Goal: Task Accomplishment & Management: Manage account settings

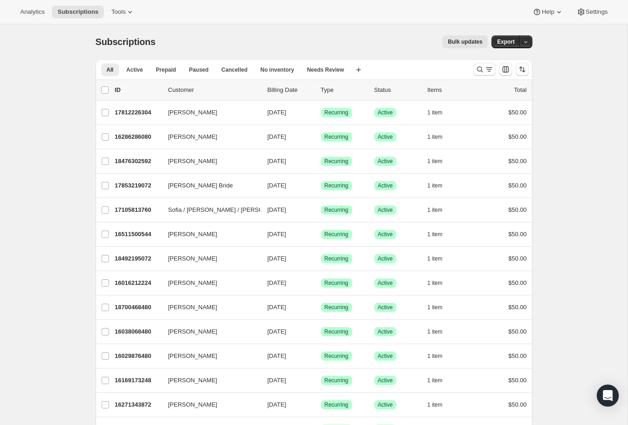
click at [474, 70] on button "Search and filter results" at bounding box center [484, 69] width 22 height 13
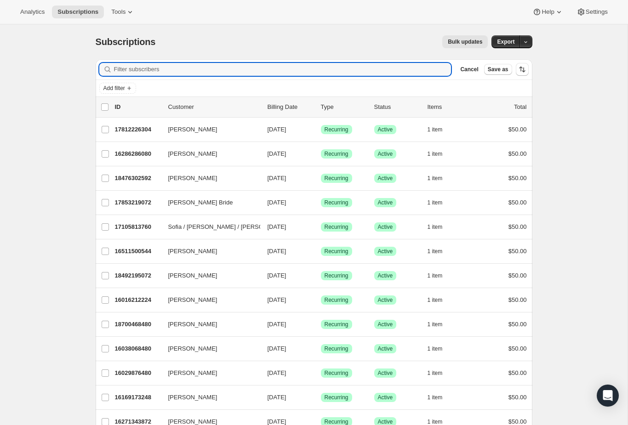
click at [380, 70] on input "Filter subscribers" at bounding box center [282, 69] width 337 height 13
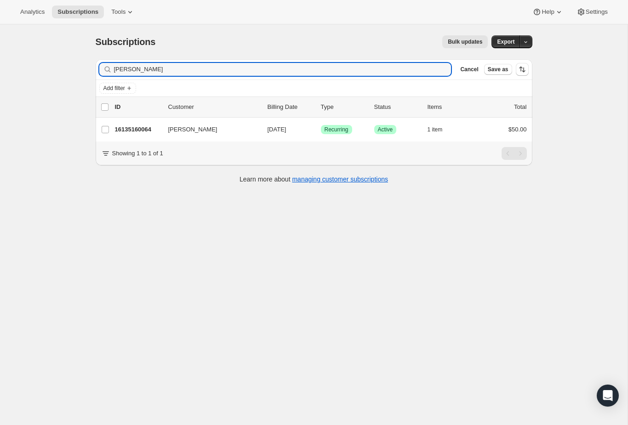
type input "Timothy cobb"
click at [142, 127] on p "16135160064" at bounding box center [138, 129] width 46 height 9
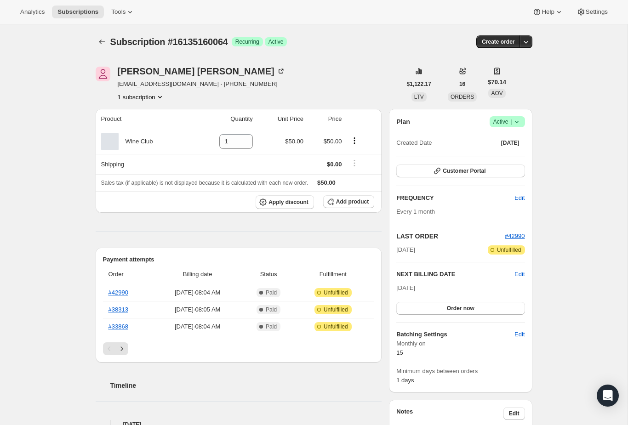
click at [522, 122] on span "Success Active |" at bounding box center [506, 121] width 35 height 11
click at [123, 345] on icon "Next" at bounding box center [121, 348] width 9 height 9
click at [127, 353] on button "Next" at bounding box center [121, 348] width 13 height 13
click at [108, 354] on button "Previous" at bounding box center [109, 348] width 13 height 13
click at [107, 349] on icon "Previous" at bounding box center [109, 348] width 9 height 9
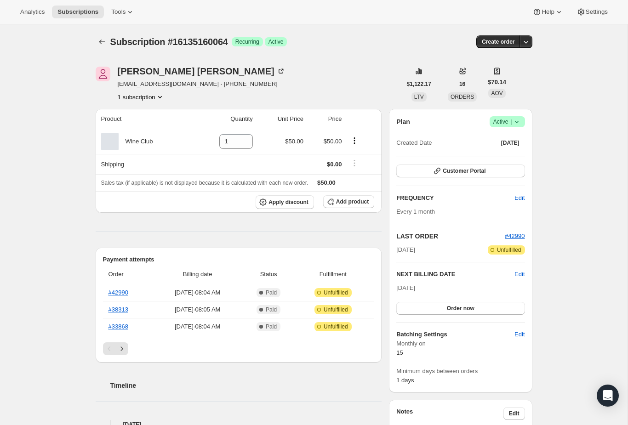
click at [527, 46] on button "button" at bounding box center [525, 41] width 13 height 13
click at [572, 79] on div "Subscription #16135160064. This page is ready Subscription #16135160064 Success…" at bounding box center [313, 377] width 627 height 707
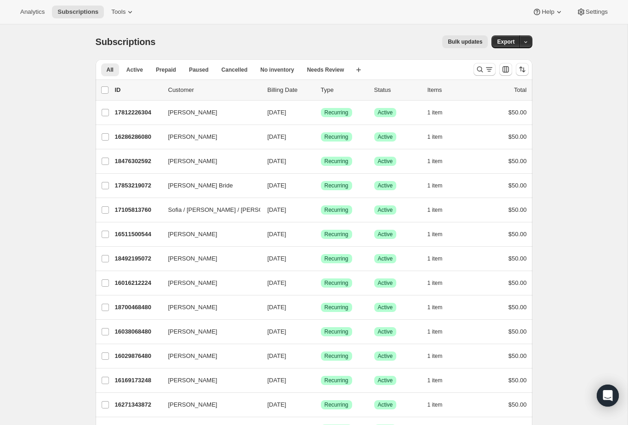
click at [484, 66] on div "Search and filter results" at bounding box center [484, 69] width 18 height 9
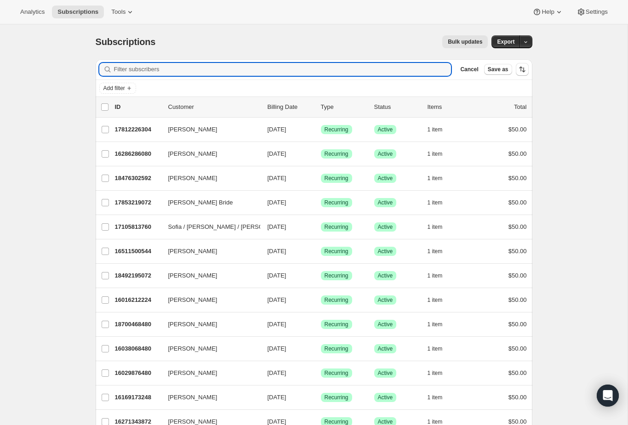
click at [334, 75] on input "Filter subscribers" at bounding box center [282, 69] width 337 height 13
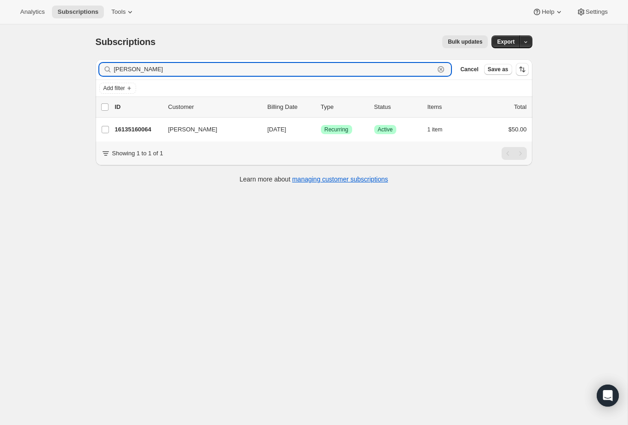
type input "Timothy c"
click at [141, 129] on p "16135160064" at bounding box center [138, 129] width 46 height 9
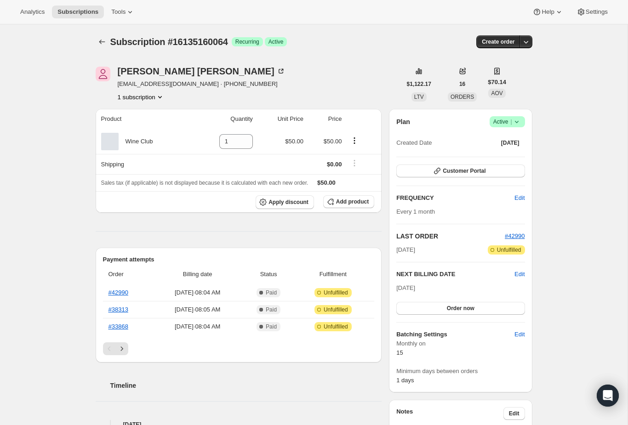
click at [123, 349] on icon "Next" at bounding box center [121, 348] width 9 height 9
click at [125, 346] on icon "Next" at bounding box center [121, 348] width 9 height 9
click at [110, 348] on icon "Previous" at bounding box center [109, 348] width 9 height 9
click at [125, 328] on link "#20485" at bounding box center [118, 326] width 20 height 7
click at [124, 306] on link "#24751" at bounding box center [118, 309] width 20 height 7
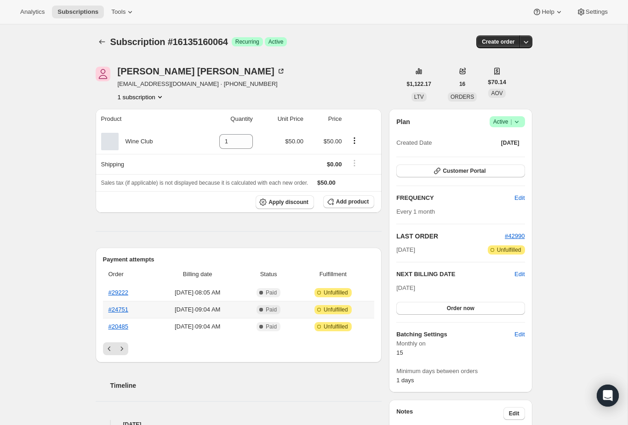
click at [516, 41] on button "Create order" at bounding box center [498, 41] width 44 height 13
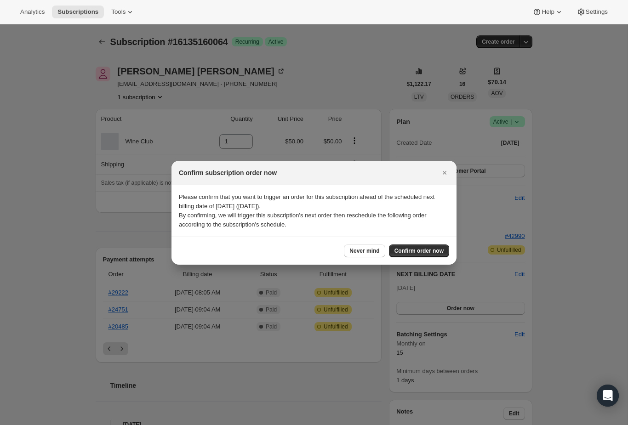
click at [431, 178] on div "Confirm subscription order now" at bounding box center [313, 173] width 285 height 24
click at [442, 168] on icon "Close" at bounding box center [444, 172] width 9 height 9
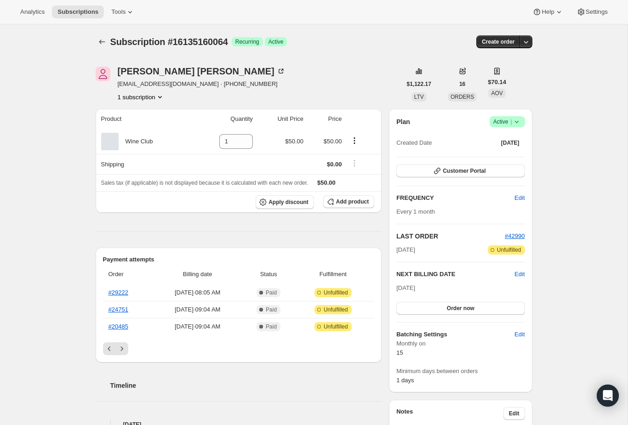
click at [513, 124] on icon at bounding box center [516, 121] width 9 height 9
click at [518, 157] on span "Cancel subscription" at bounding box center [503, 155] width 52 height 7
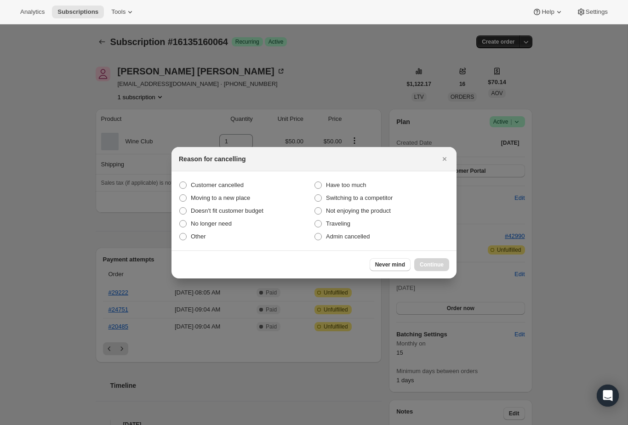
click at [186, 218] on label "No longer need" at bounding box center [246, 223] width 135 height 13
click at [180, 220] on input "No longer need" at bounding box center [179, 220] width 0 height 0
radio input "true"
click at [230, 191] on label "Customer cancelled" at bounding box center [246, 185] width 135 height 13
click at [180, 182] on input "Customer cancelled" at bounding box center [179, 181] width 0 height 0
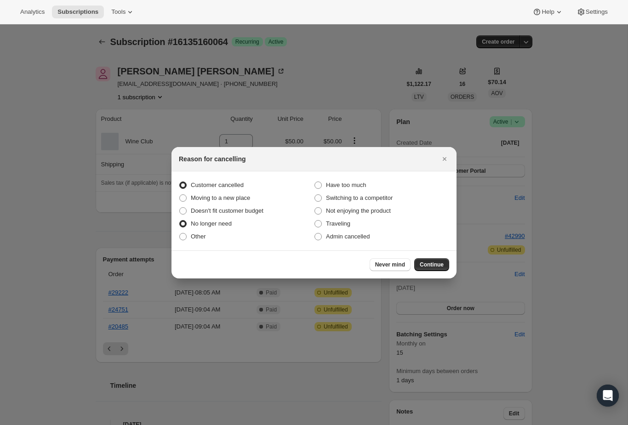
radio input "true"
radio input "false"
click at [249, 192] on label "Moving to a new place" at bounding box center [246, 198] width 135 height 13
click at [180, 194] on input "Moving to a new place" at bounding box center [179, 194] width 0 height 0
radio input "true"
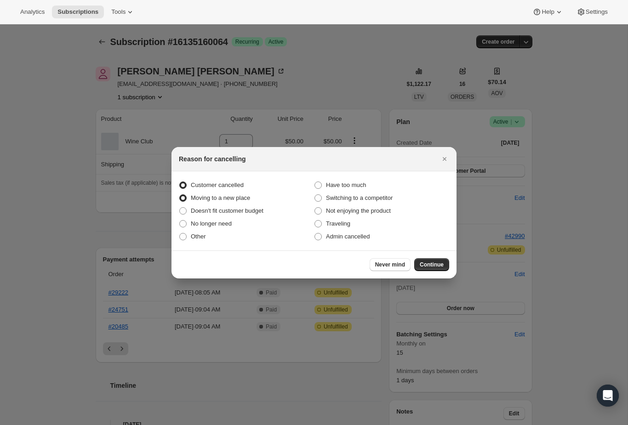
radio input "false"
click at [439, 263] on span "Continue" at bounding box center [431, 264] width 24 height 7
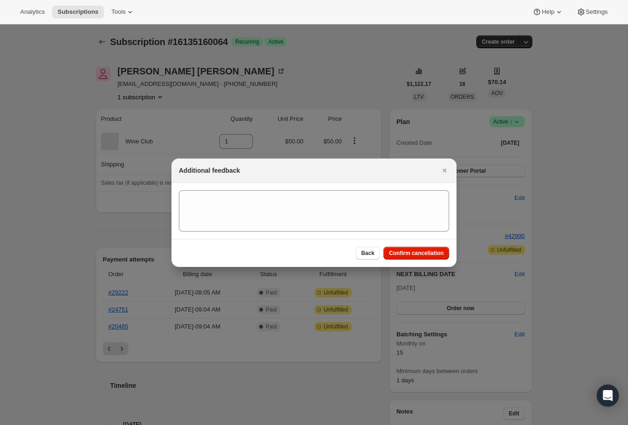
click at [440, 250] on span "Confirm cancellation" at bounding box center [416, 252] width 55 height 7
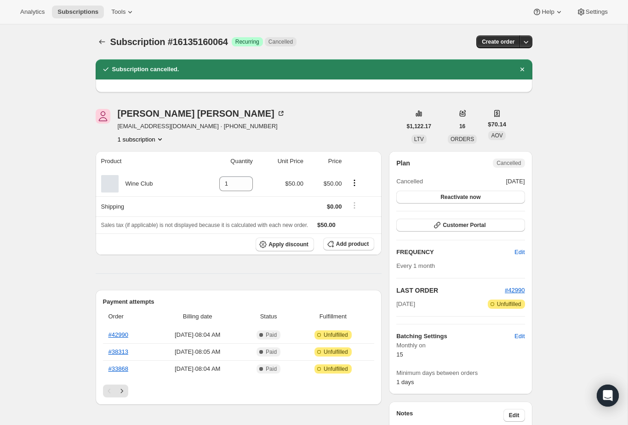
click at [122, 385] on button "Next" at bounding box center [121, 391] width 13 height 13
click at [132, 385] on div "Pagination" at bounding box center [239, 391] width 272 height 13
click at [144, 114] on div "Timothy Cobb" at bounding box center [202, 113] width 168 height 9
